Goal: Find contact information: Find contact information

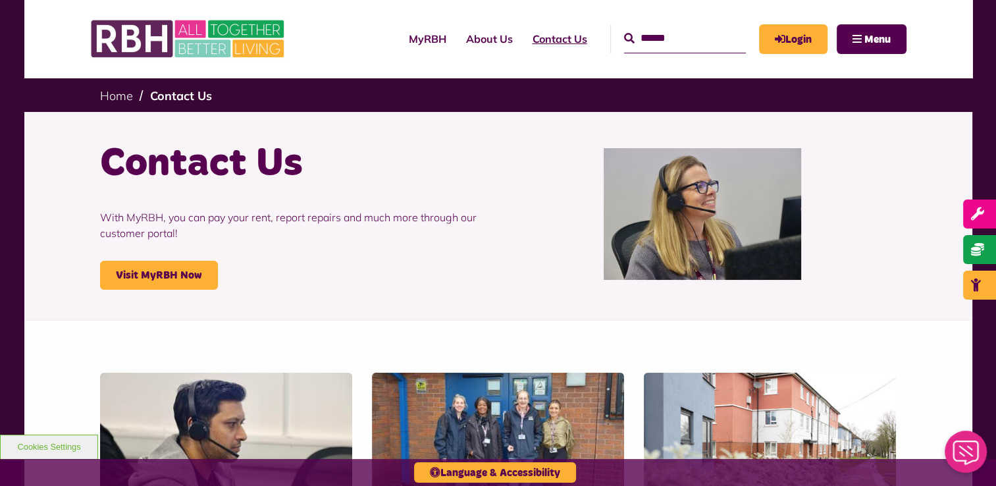
click at [550, 34] on link "Contact Us" at bounding box center [559, 39] width 74 height 36
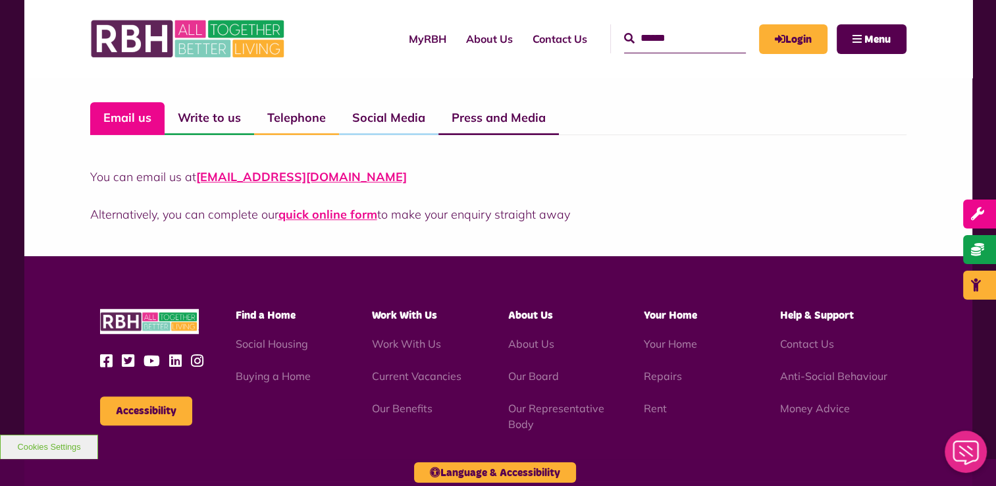
scroll to position [1006, 0]
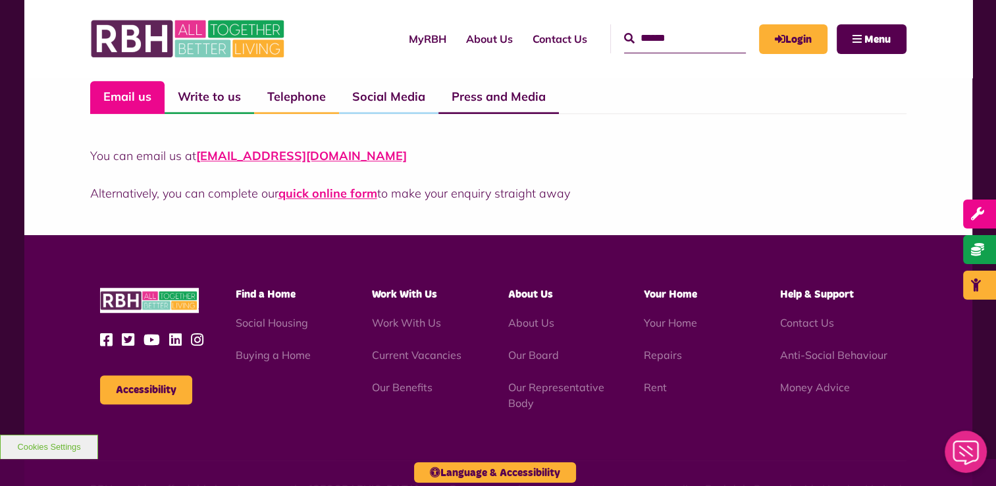
drag, startPoint x: 403, startPoint y: 154, endPoint x: 197, endPoint y: 144, distance: 206.2
click at [197, 144] on div "You can email us at CustomerExperience@rbh.org.uk Alternatively, you can comple…" at bounding box center [498, 158] width 816 height 88
drag, startPoint x: 197, startPoint y: 144, endPoint x: 207, endPoint y: 156, distance: 15.8
click at [534, 39] on link "Contact Us" at bounding box center [559, 39] width 74 height 36
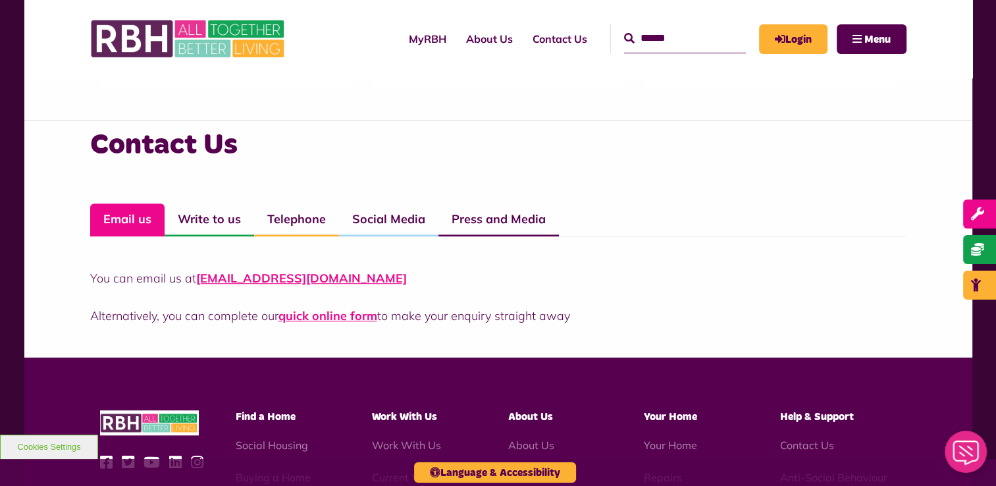
scroll to position [885, 0]
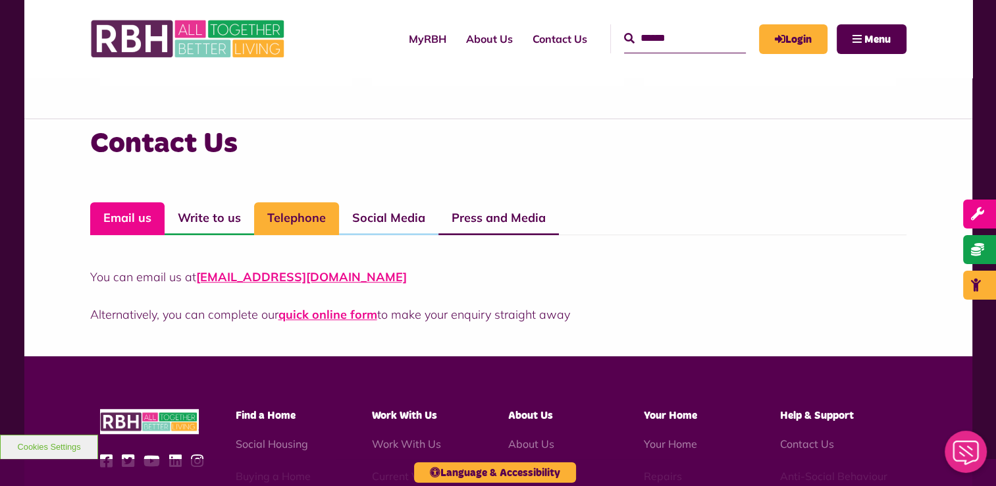
click at [313, 220] on link "Telephone" at bounding box center [296, 218] width 85 height 33
